Goal: Transaction & Acquisition: Purchase product/service

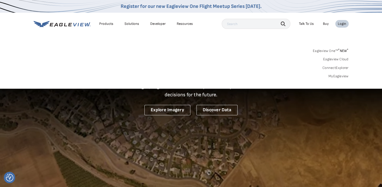
click at [342, 77] on link "MyEagleview" at bounding box center [339, 76] width 20 height 5
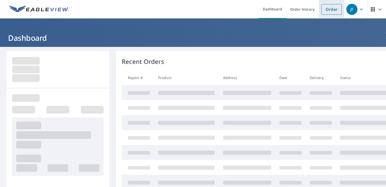
click at [325, 8] on link "Order" at bounding box center [332, 9] width 20 height 11
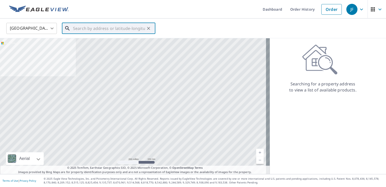
click at [108, 29] on input "text" at bounding box center [109, 28] width 72 height 14
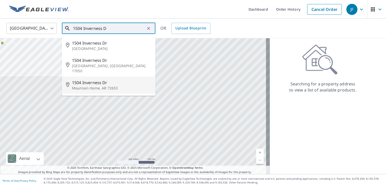
click at [95, 79] on span "1504 Inverness Dr" at bounding box center [111, 82] width 79 height 6
type input "[STREET_ADDRESS][PERSON_NAME]"
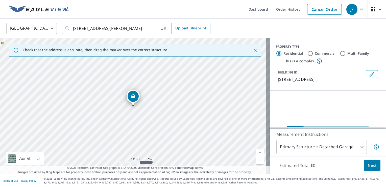
click at [257, 150] on link "Current Level 17, Zoom In" at bounding box center [260, 152] width 8 height 8
click at [257, 150] on link "Current Level 18, Zoom In" at bounding box center [260, 152] width 8 height 8
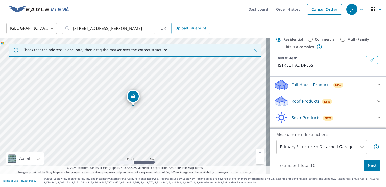
scroll to position [25, 0]
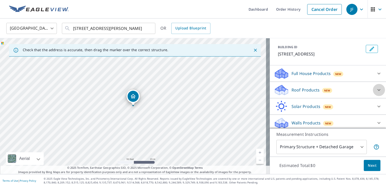
click at [376, 93] on icon at bounding box center [379, 90] width 6 height 6
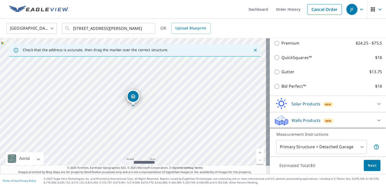
scroll to position [90, 0]
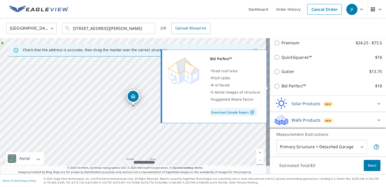
click at [274, 85] on input "Bid Perfect™ $18" at bounding box center [278, 86] width 8 height 6
checkbox input "true"
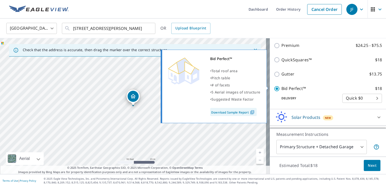
scroll to position [98, 0]
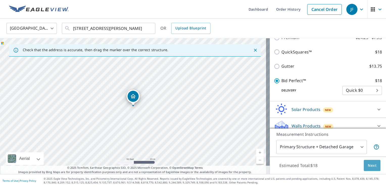
click at [371, 165] on span "Next" at bounding box center [372, 165] width 9 height 6
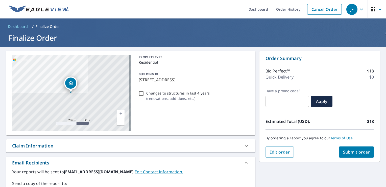
click at [352, 150] on span "Submit order" at bounding box center [356, 152] width 27 height 6
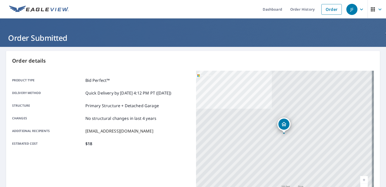
click at [359, 9] on icon "button" at bounding box center [362, 9] width 6 height 6
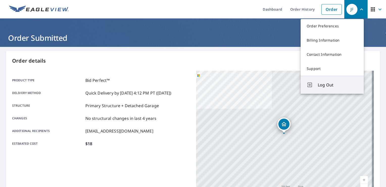
click at [329, 82] on span "Log Out" at bounding box center [338, 85] width 40 height 6
